Goal: Navigation & Orientation: Understand site structure

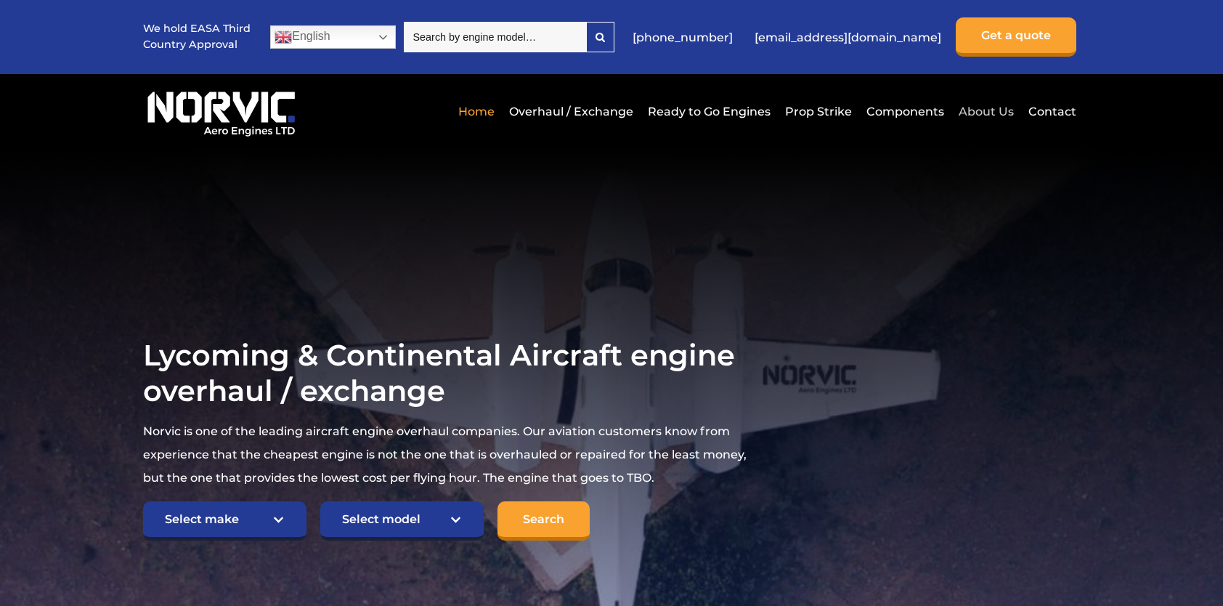
click at [989, 112] on link "About Us" at bounding box center [986, 112] width 62 height 36
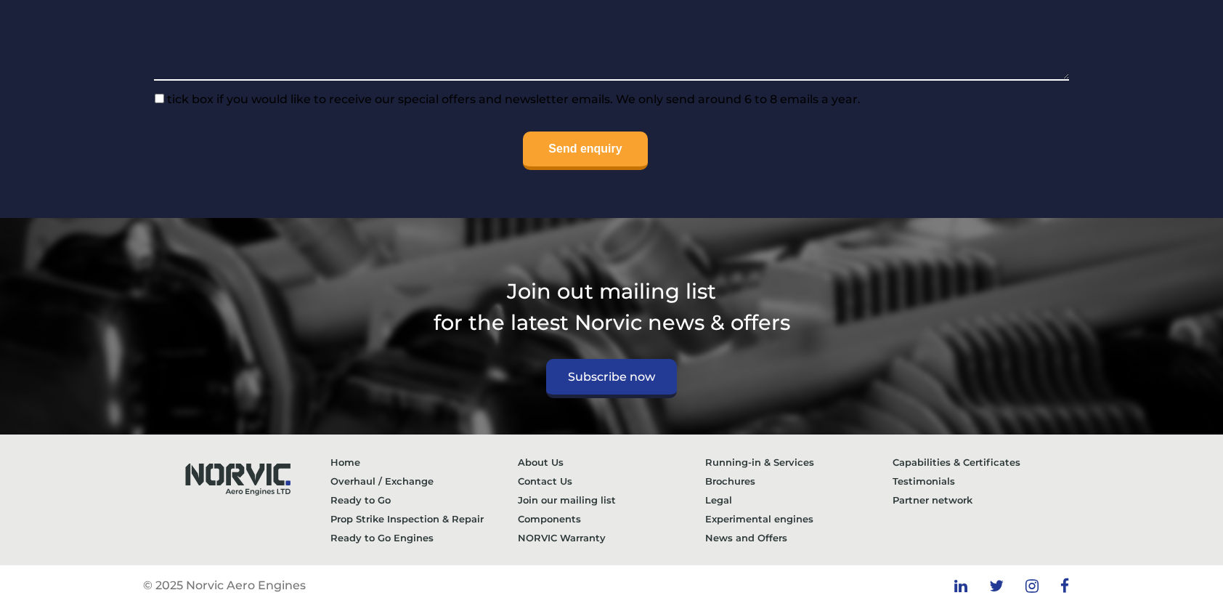
scroll to position [5844, 0]
click at [731, 519] on link "Experimental engines" at bounding box center [798, 518] width 187 height 19
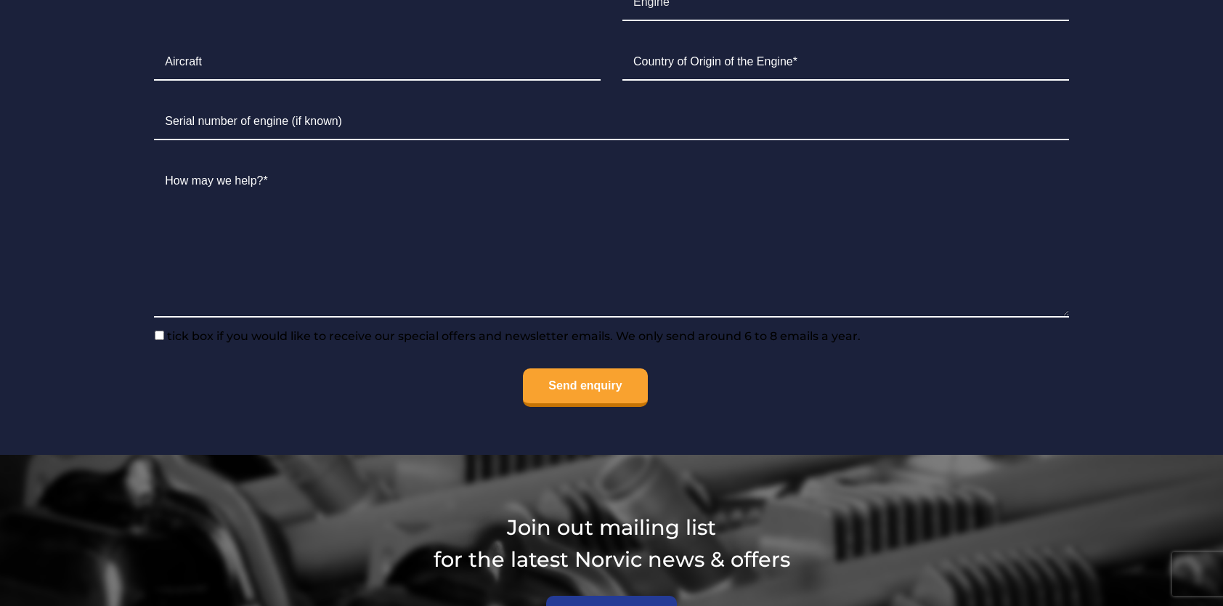
scroll to position [1326, 0]
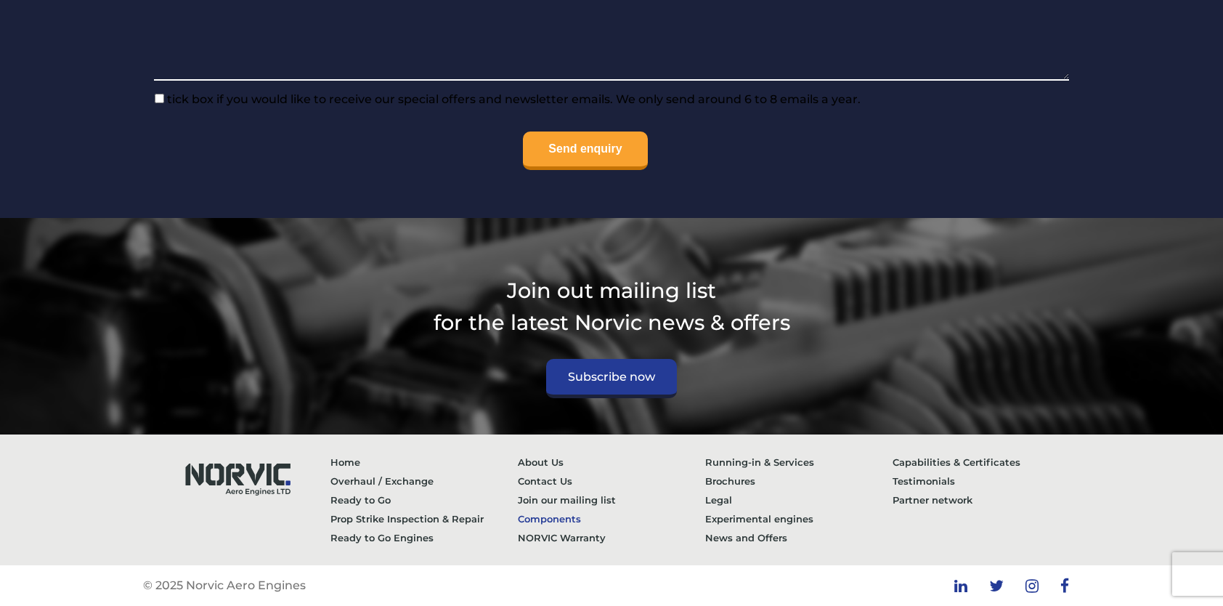
click at [534, 516] on link "Components" at bounding box center [611, 518] width 187 height 19
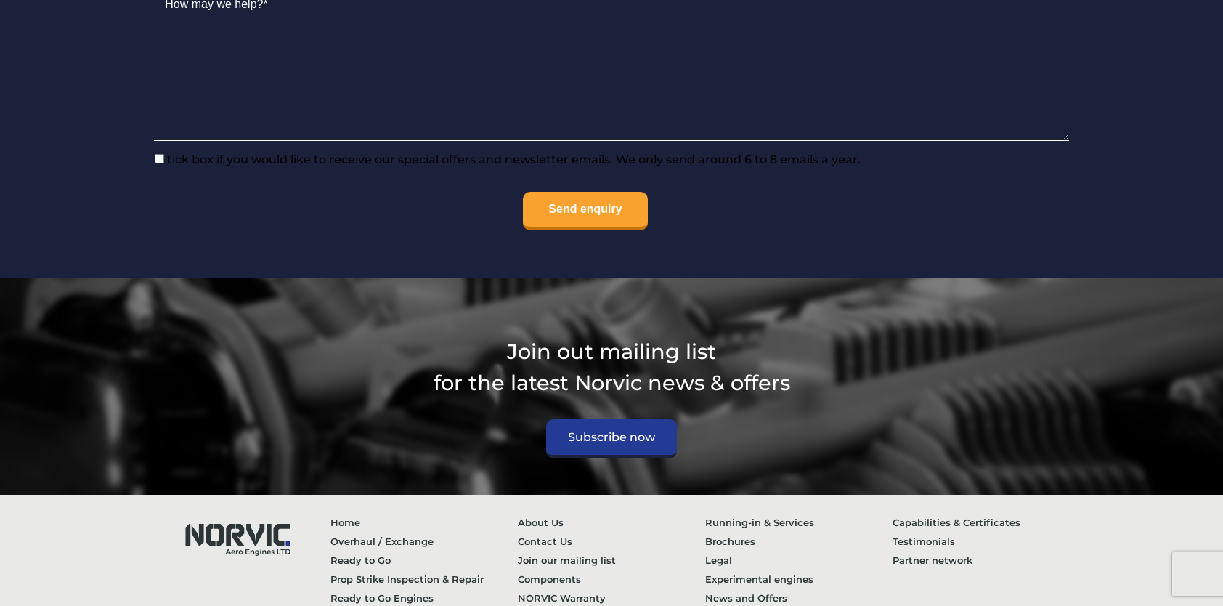
scroll to position [1862, 0]
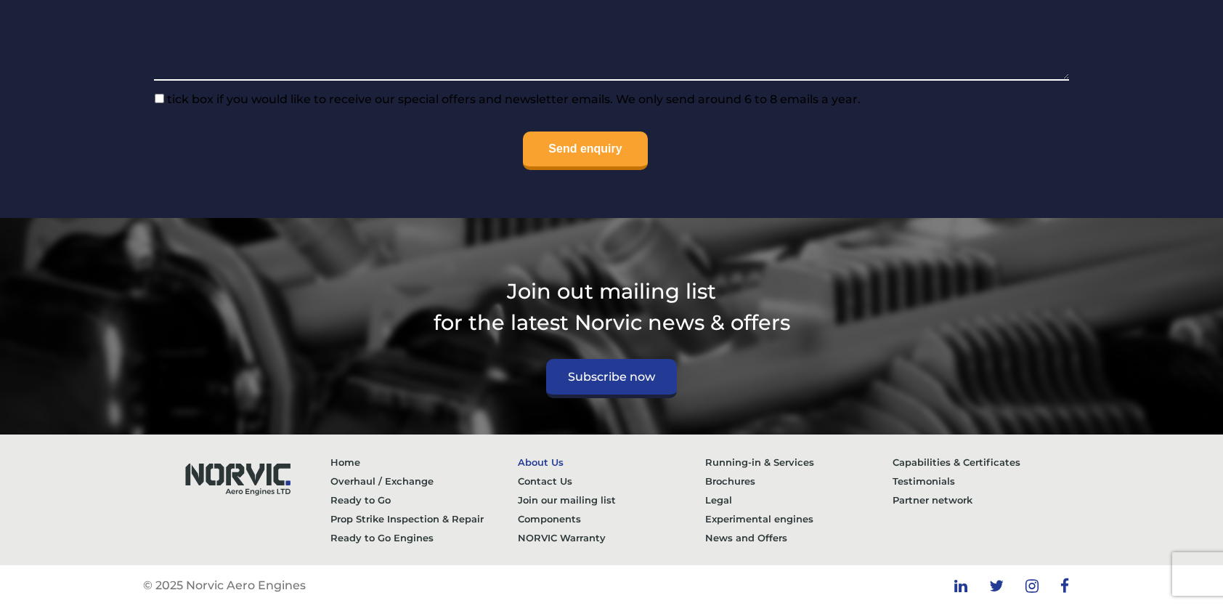
click at [528, 457] on link "About Us" at bounding box center [611, 461] width 187 height 19
click at [716, 474] on link "Brochures" at bounding box center [798, 480] width 187 height 19
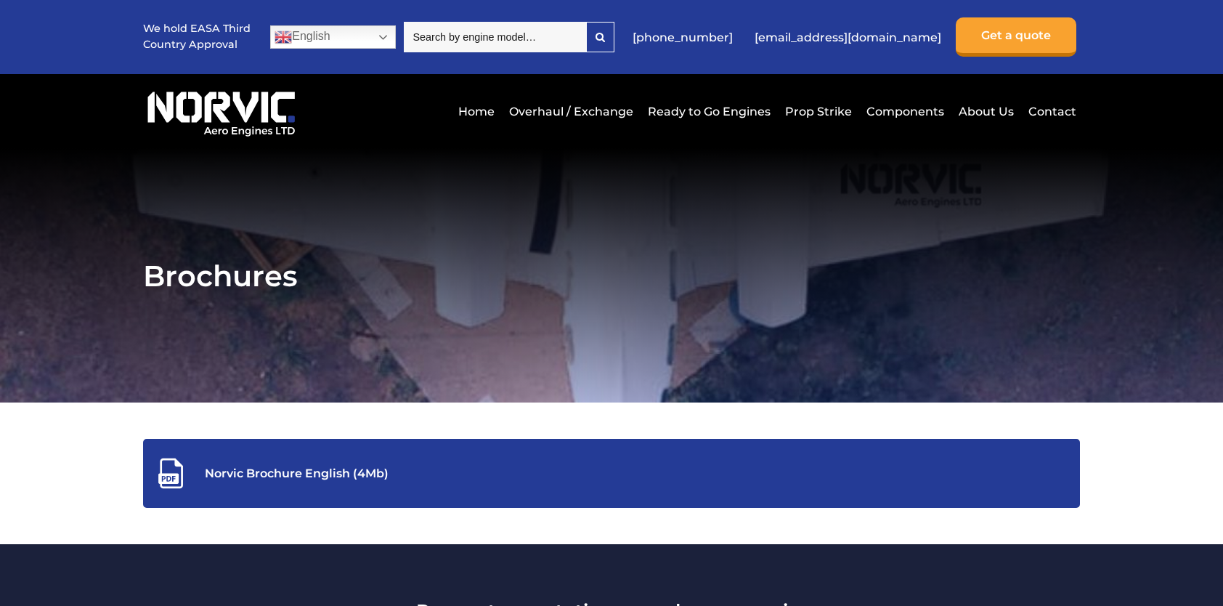
drag, startPoint x: 1222, startPoint y: 75, endPoint x: 1223, endPoint y: 101, distance: 26.2
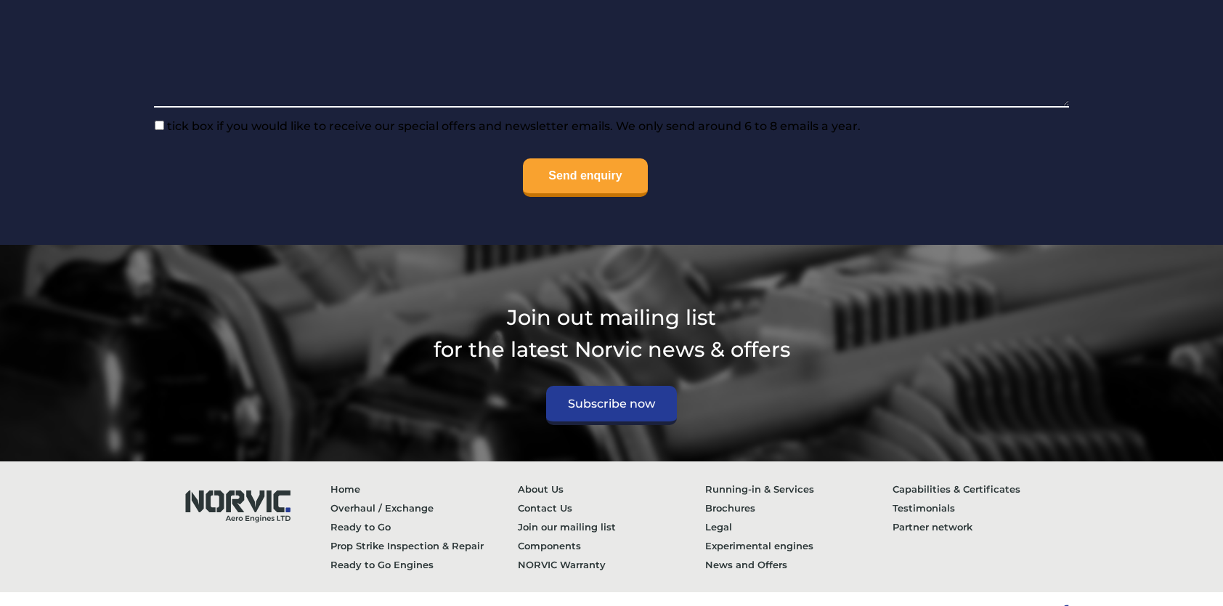
scroll to position [1099, 0]
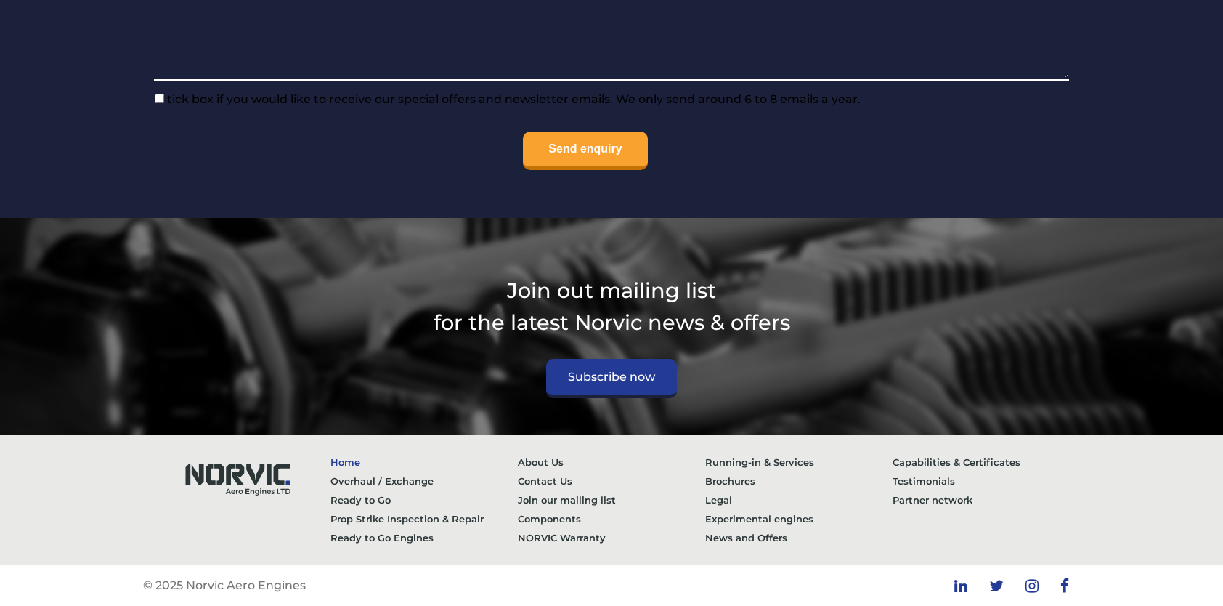
click at [343, 458] on link "Home" at bounding box center [423, 461] width 187 height 19
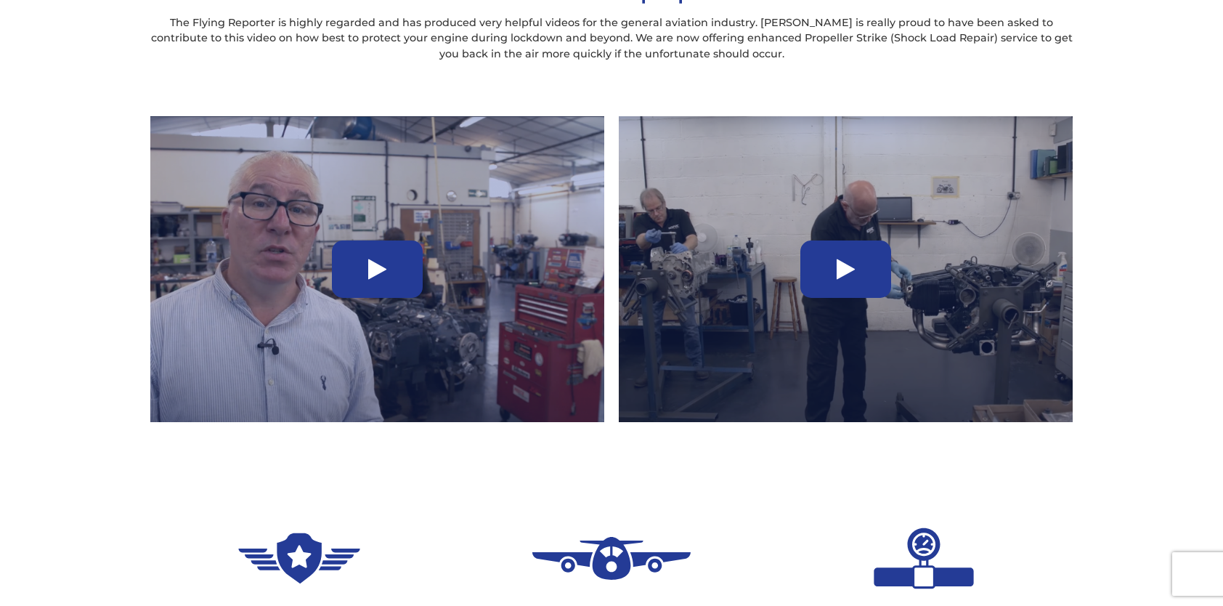
scroll to position [1052, 0]
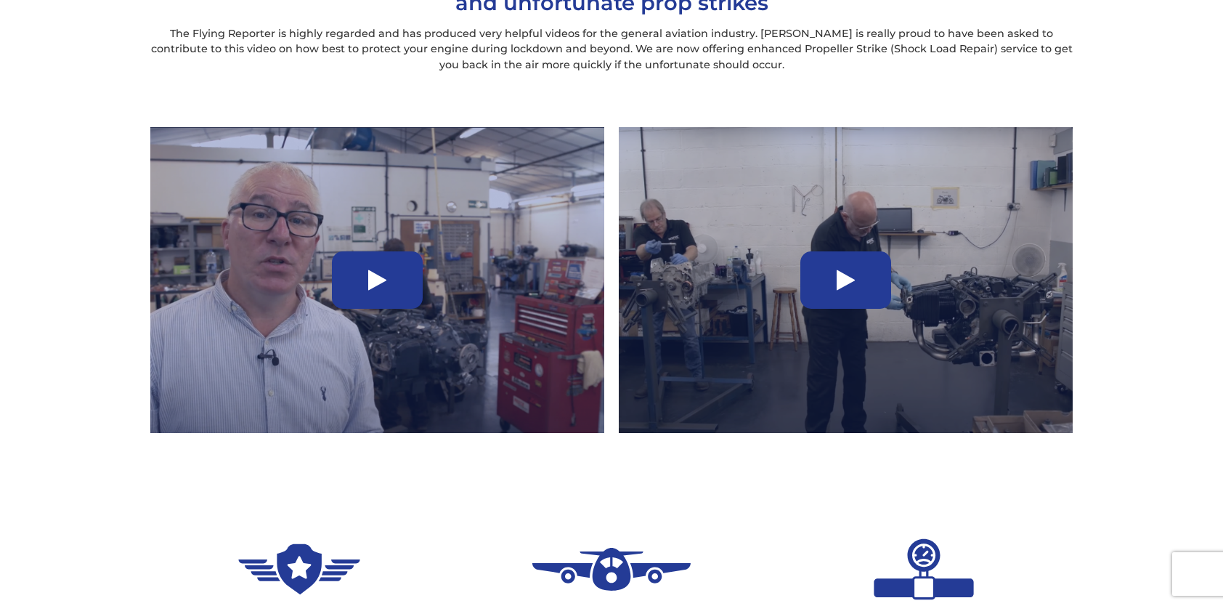
click at [381, 281] on icon at bounding box center [377, 280] width 18 height 23
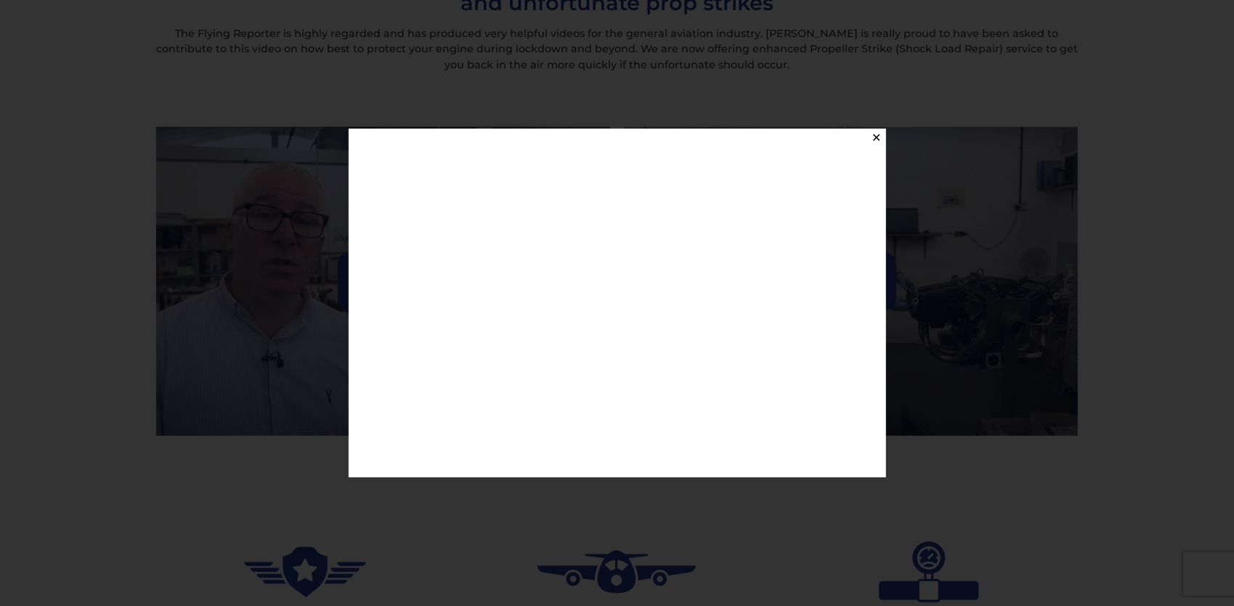
click at [875, 139] on button "✕" at bounding box center [877, 138] width 18 height 18
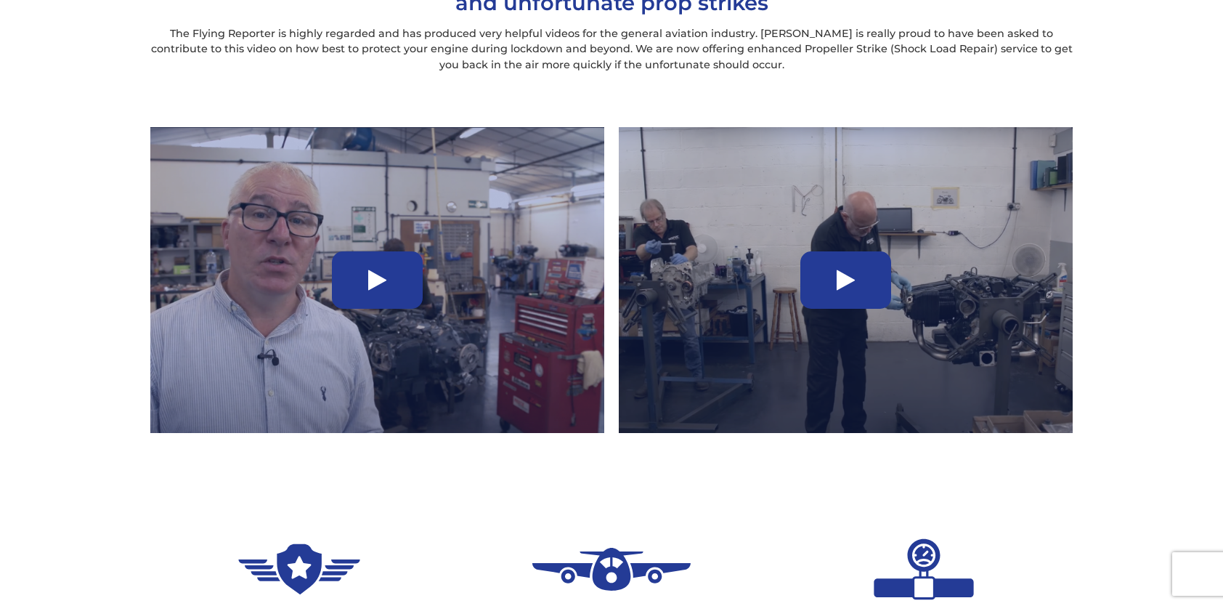
click at [822, 283] on div at bounding box center [845, 279] width 91 height 57
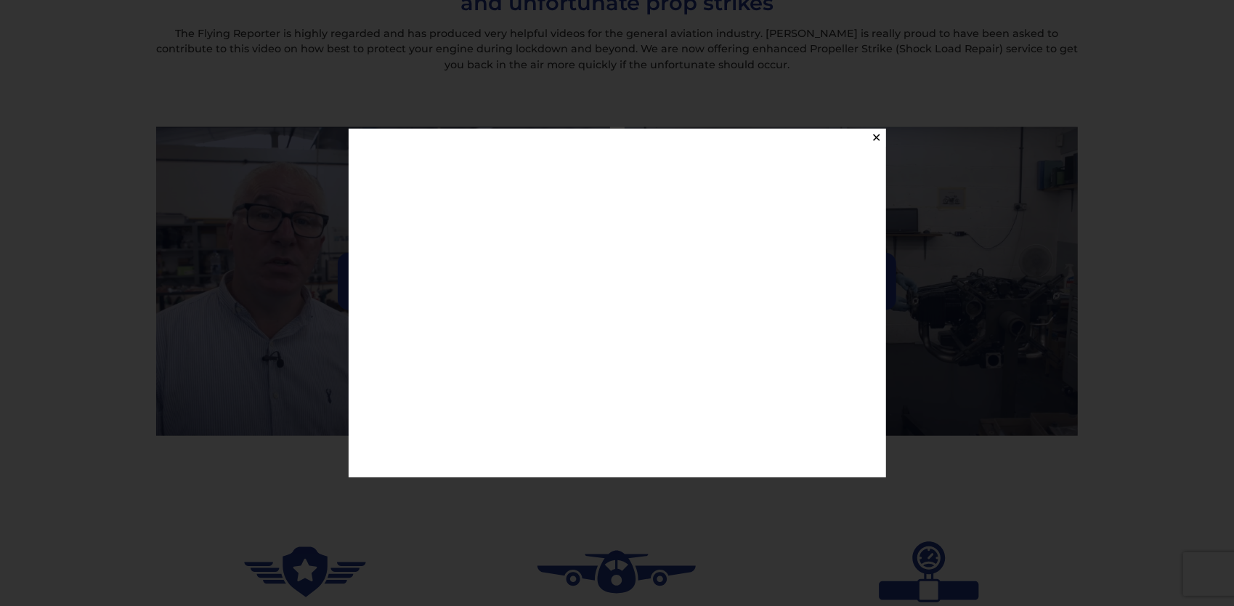
click at [874, 137] on button "✕" at bounding box center [877, 138] width 18 height 18
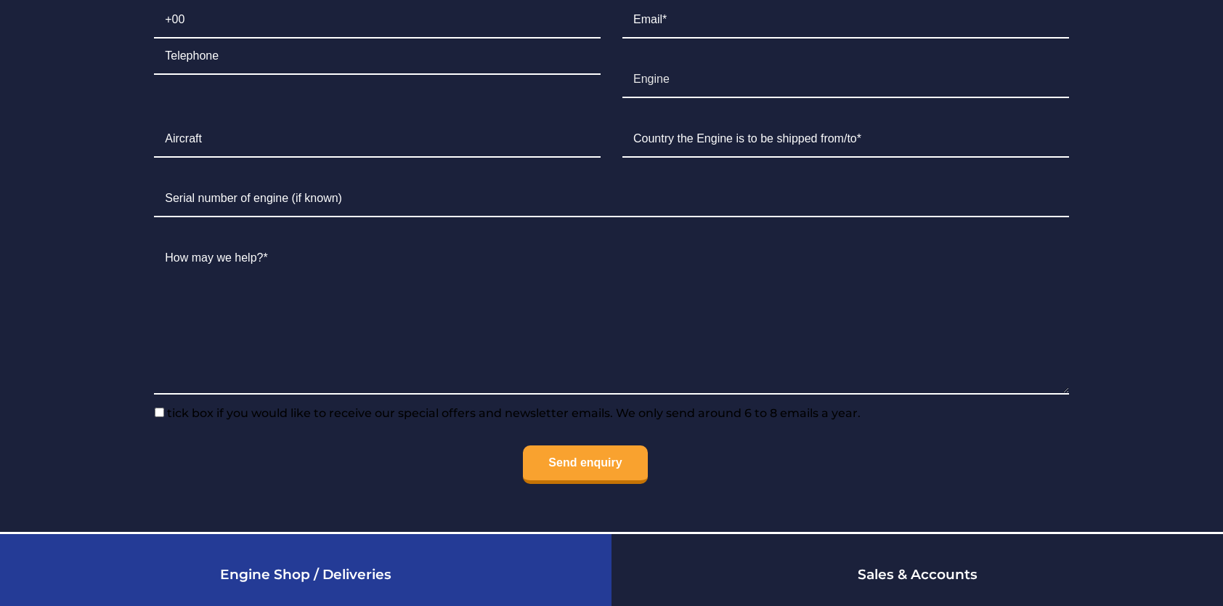
scroll to position [3537, 0]
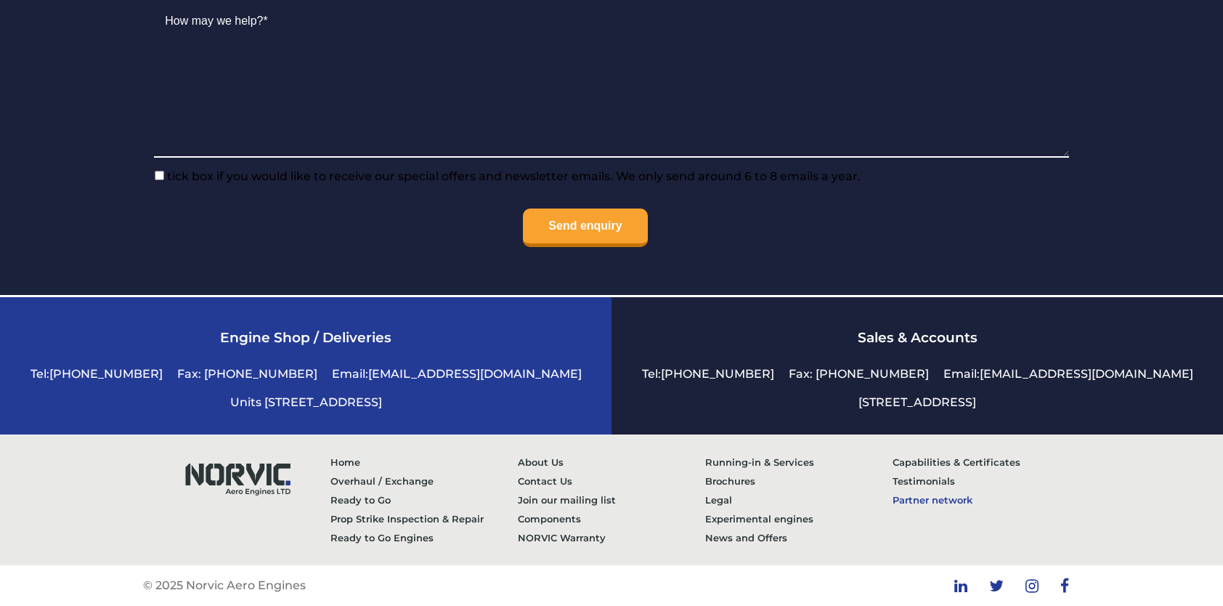
click at [901, 500] on link "Partner network" at bounding box center [986, 499] width 187 height 19
